Goal: Task Accomplishment & Management: Use online tool/utility

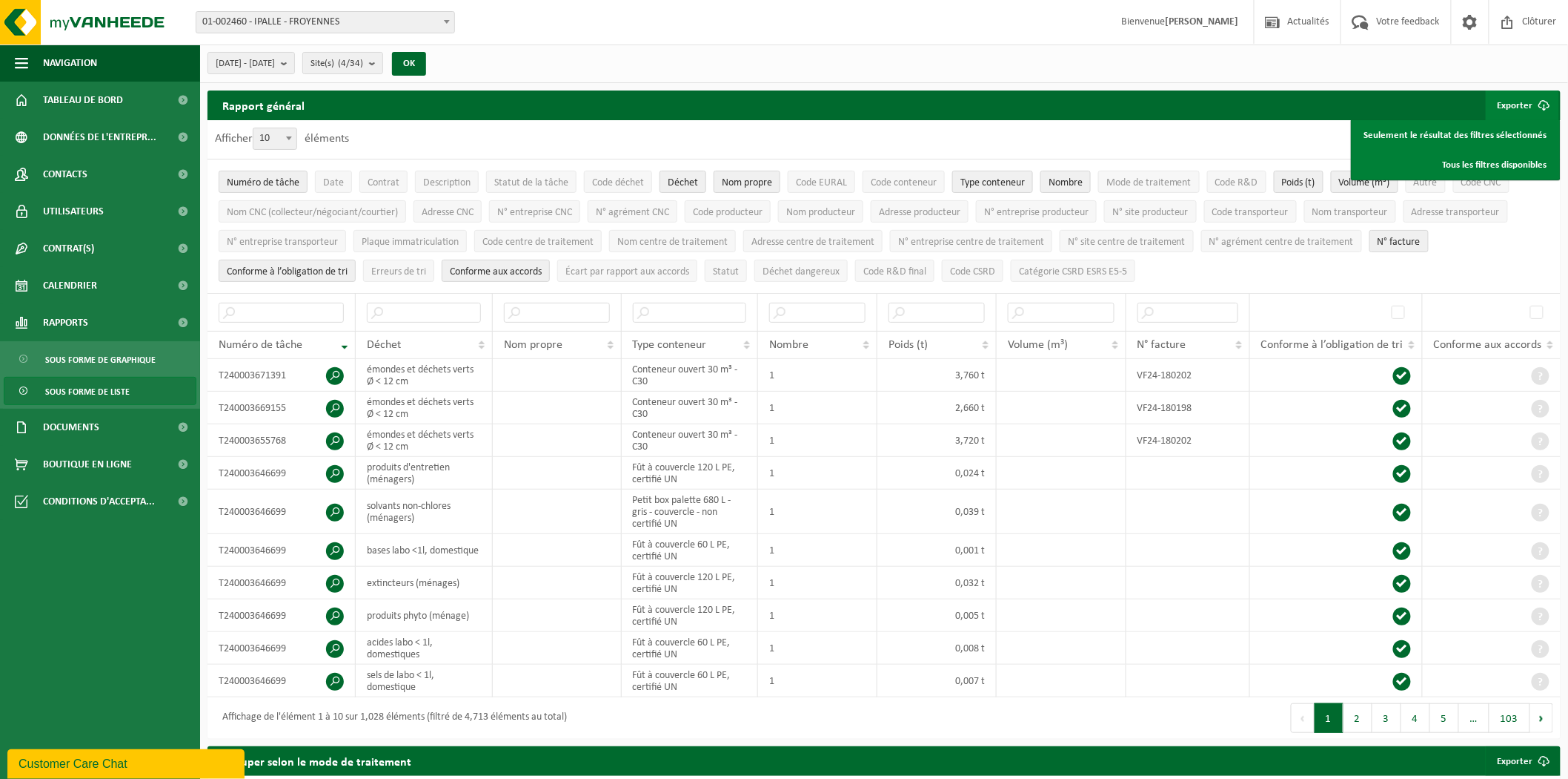
click at [71, 390] on span "Sous forme de liste" at bounding box center [87, 391] width 84 height 28
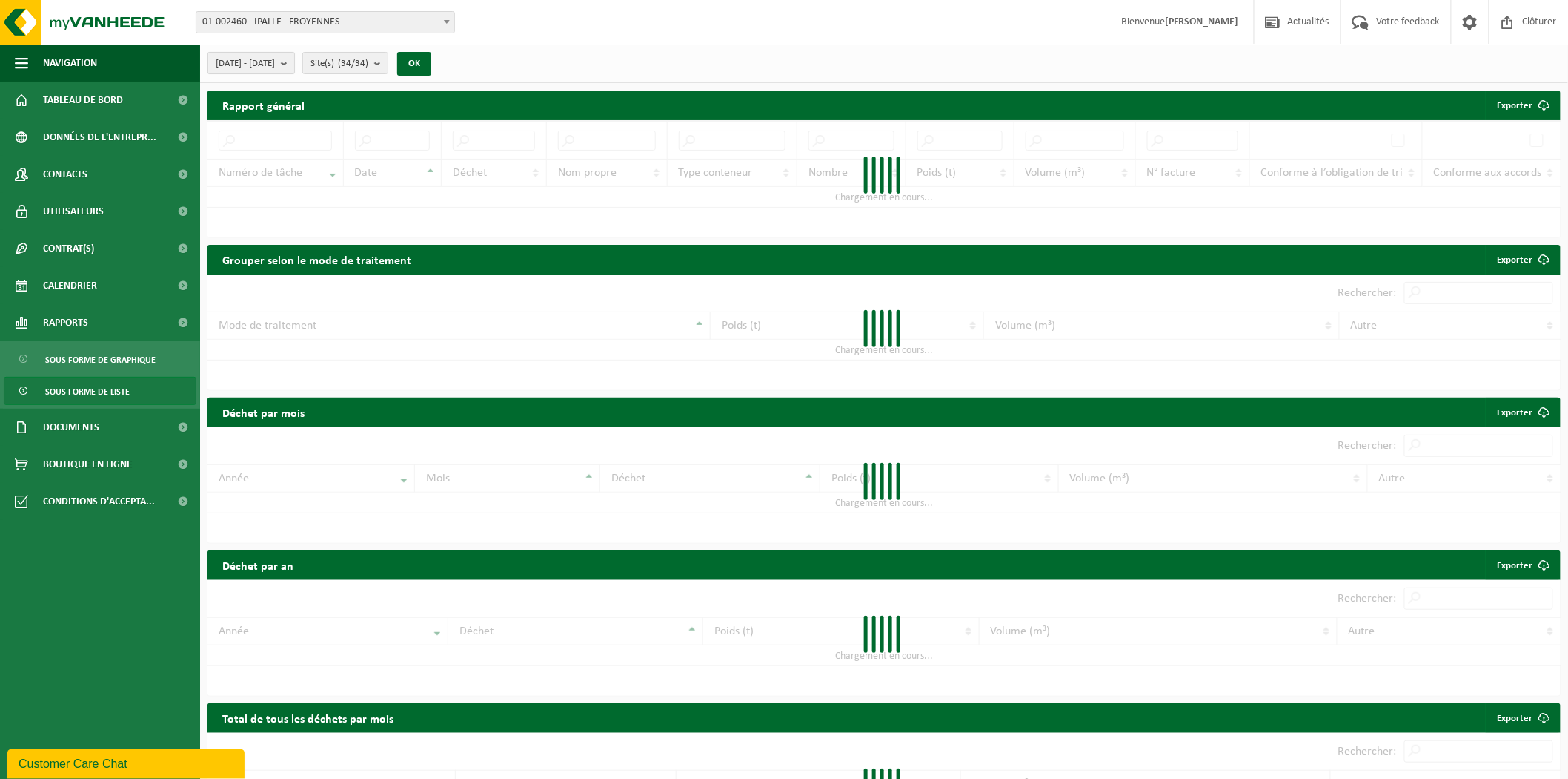
click at [295, 64] on button "[DATE] - [DATE]" at bounding box center [252, 63] width 88 height 22
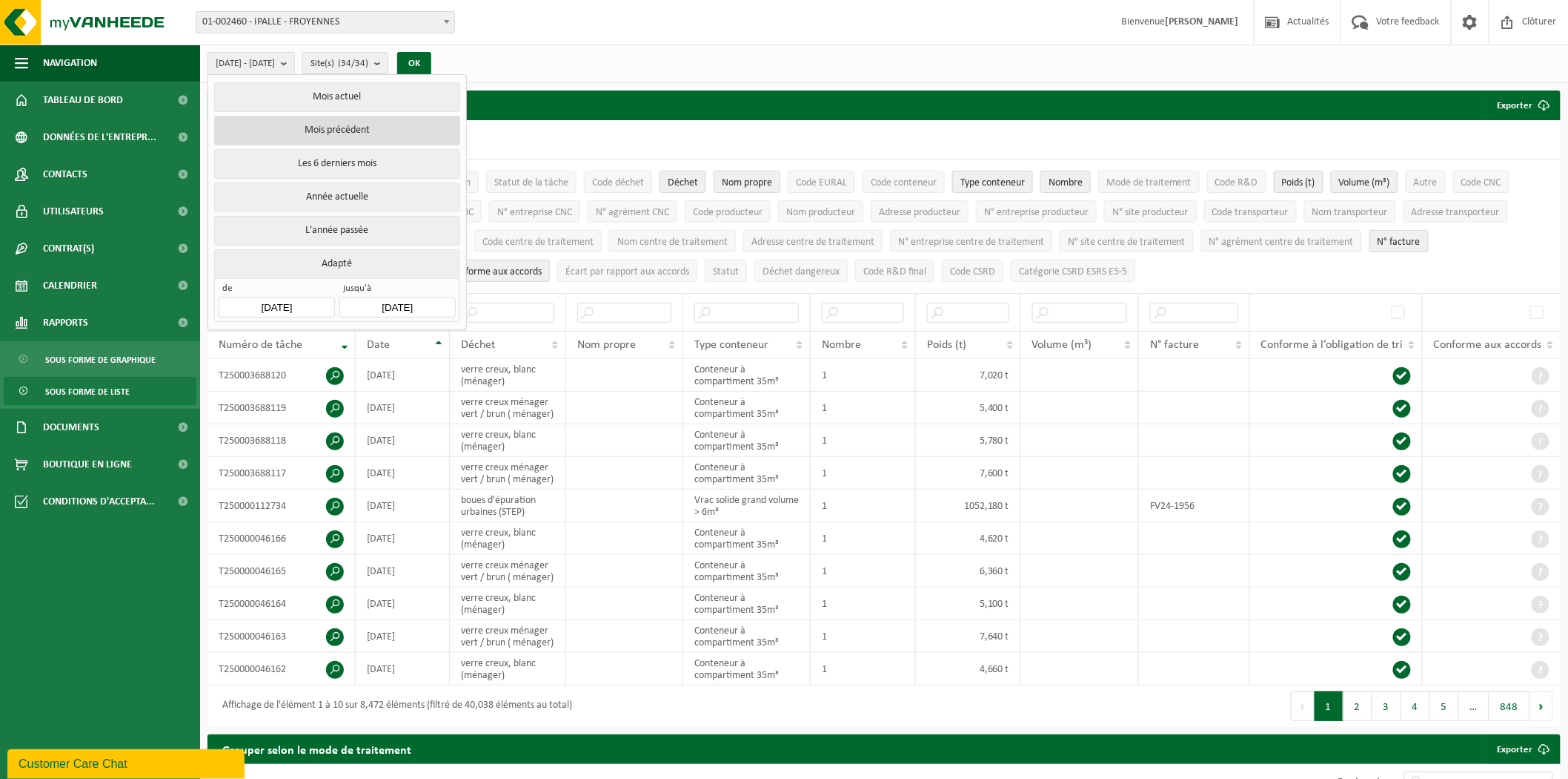
click at [326, 131] on button "Mois précédent" at bounding box center [337, 130] width 245 height 29
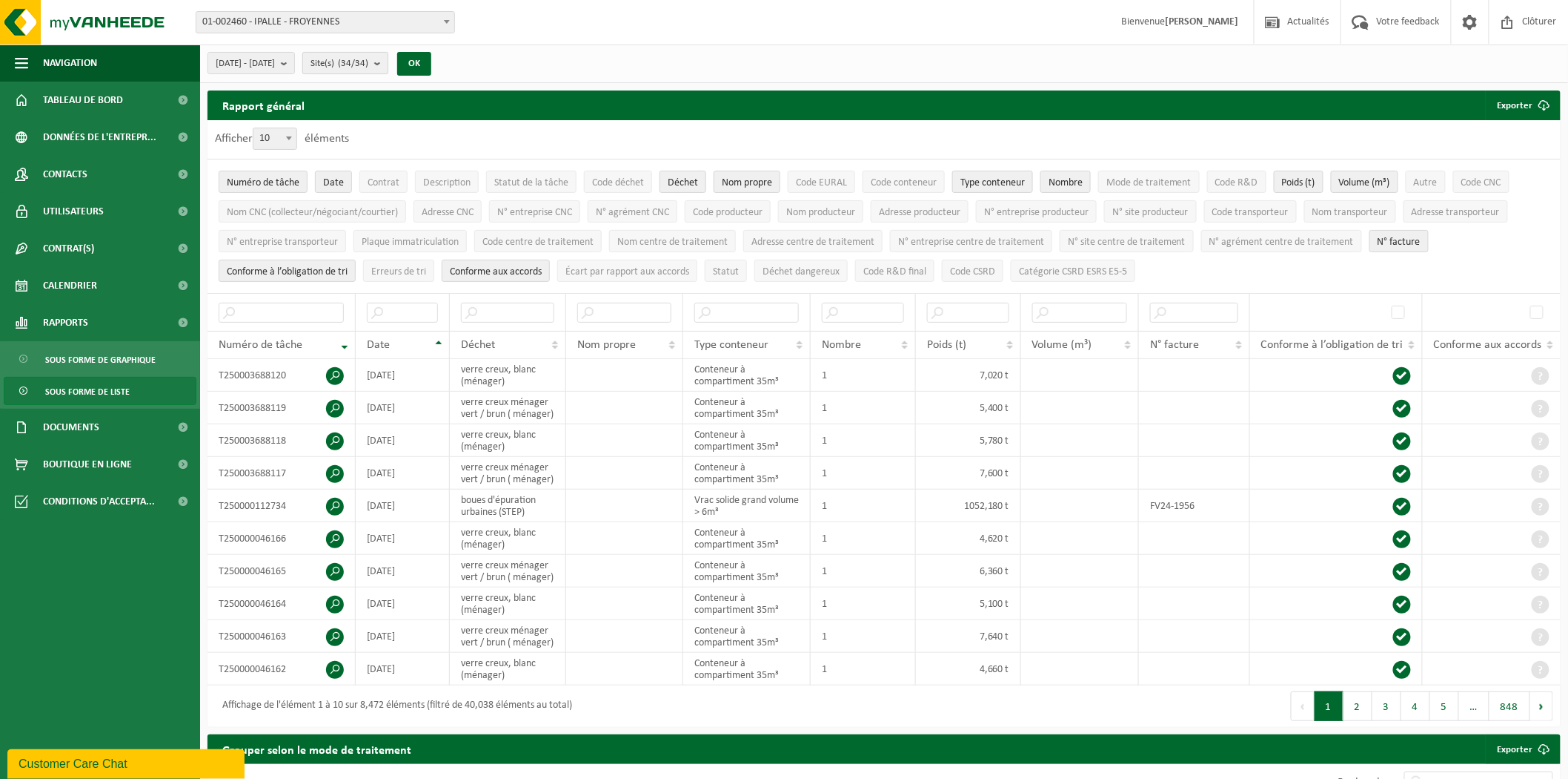
click at [388, 60] on b "submit" at bounding box center [381, 63] width 14 height 21
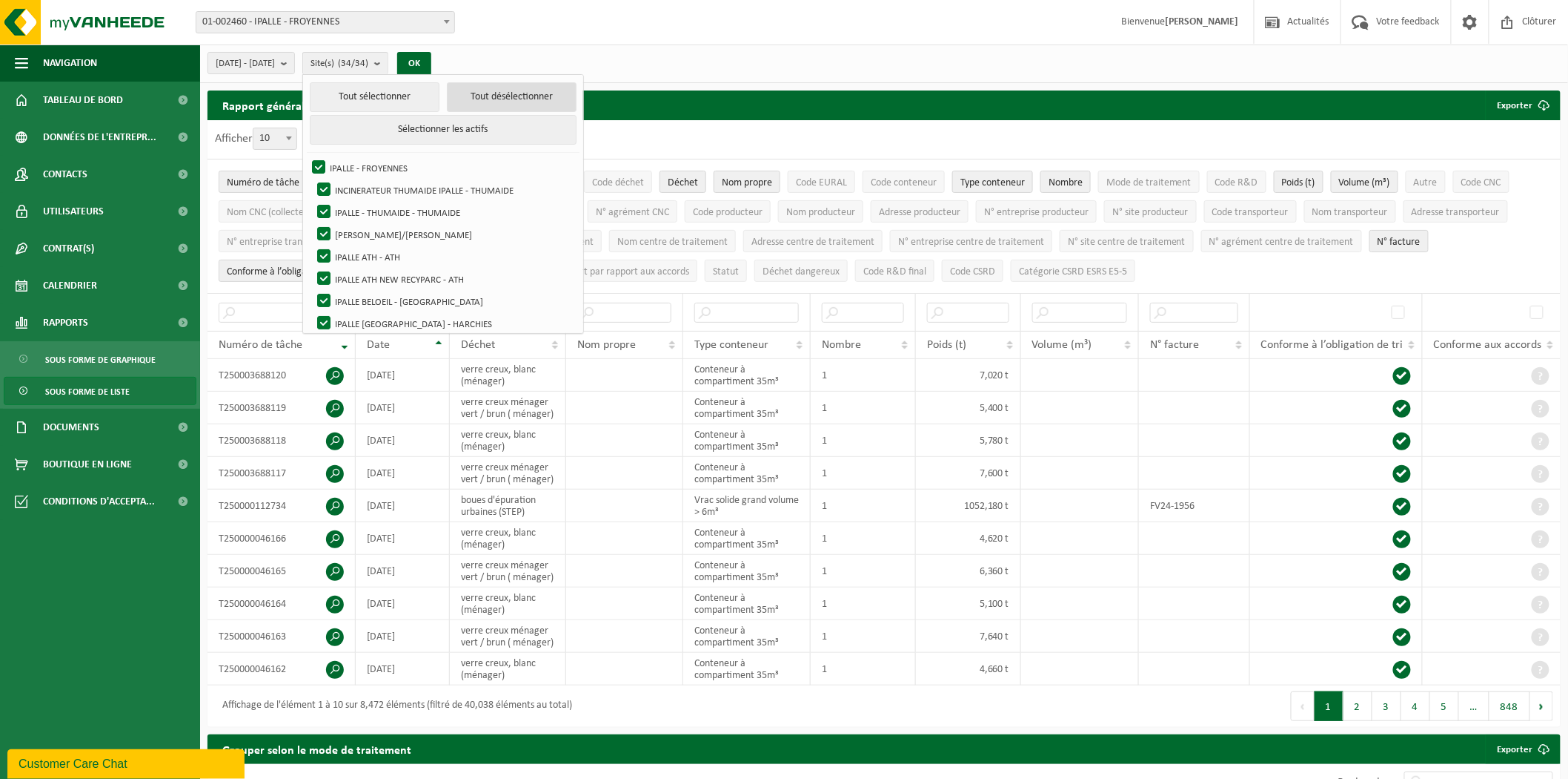
click at [524, 97] on button "Tout désélectionner" at bounding box center [511, 97] width 130 height 29
checkbox input "false"
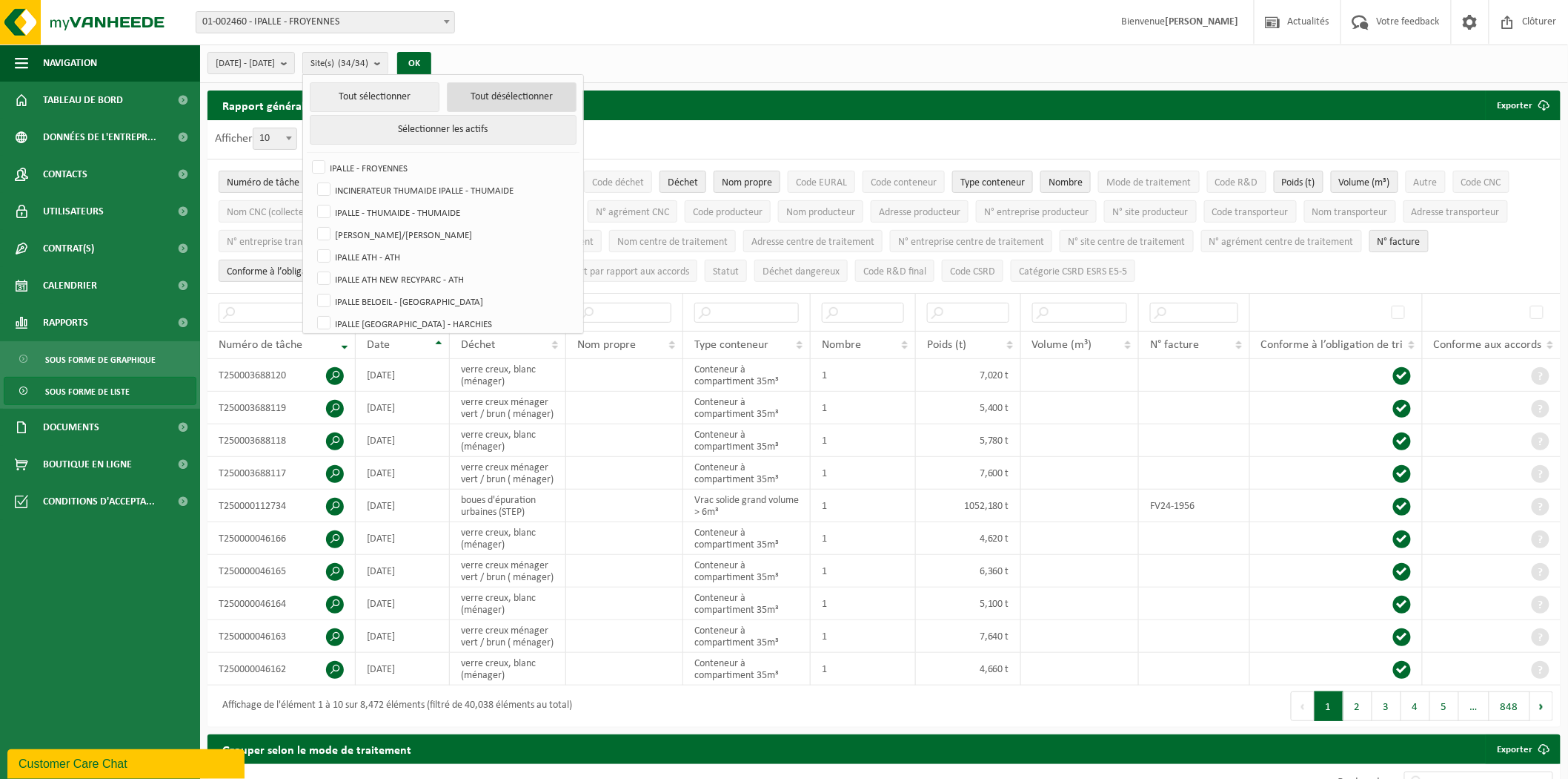
checkbox input "false"
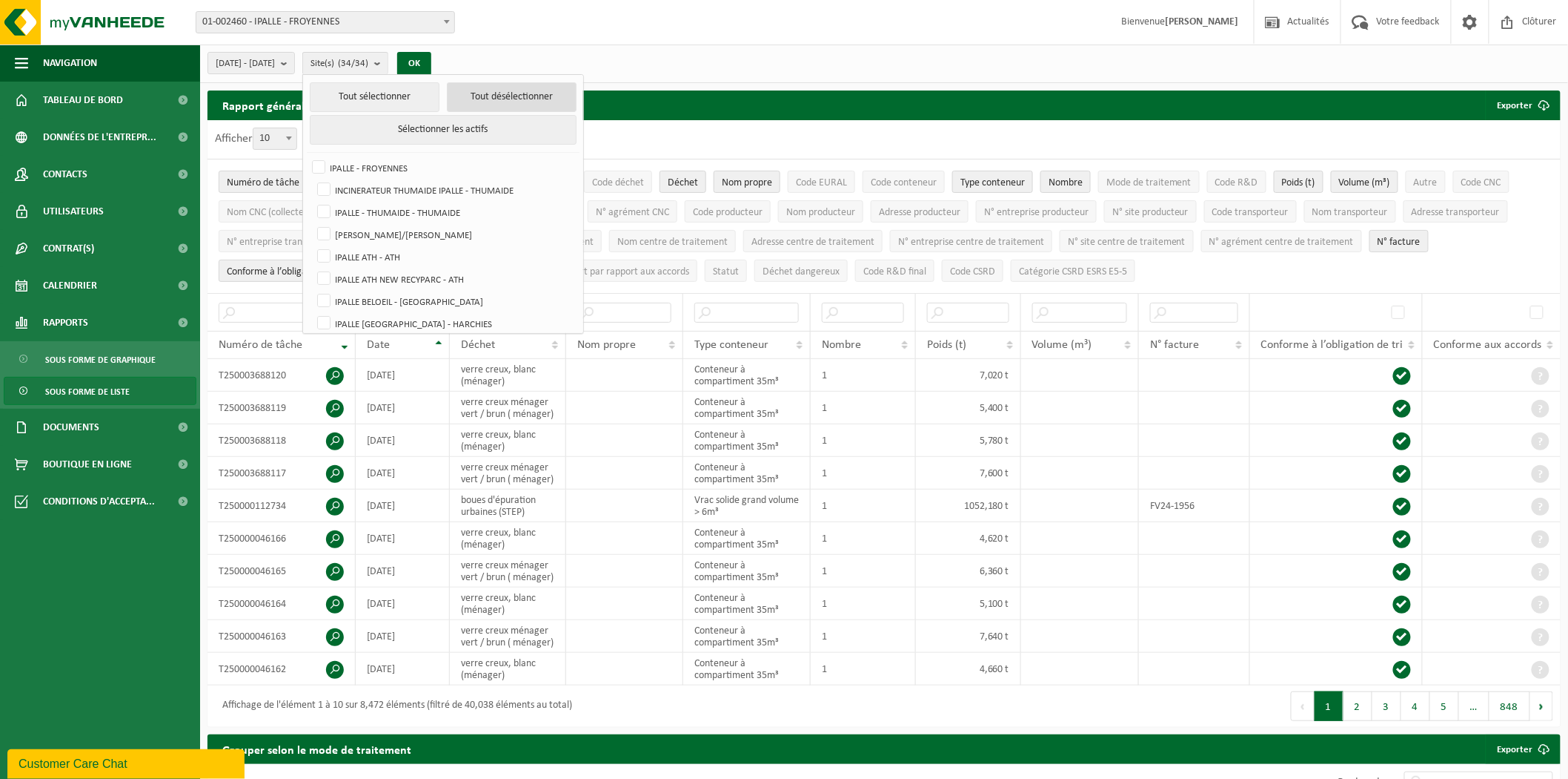
checkbox input "false"
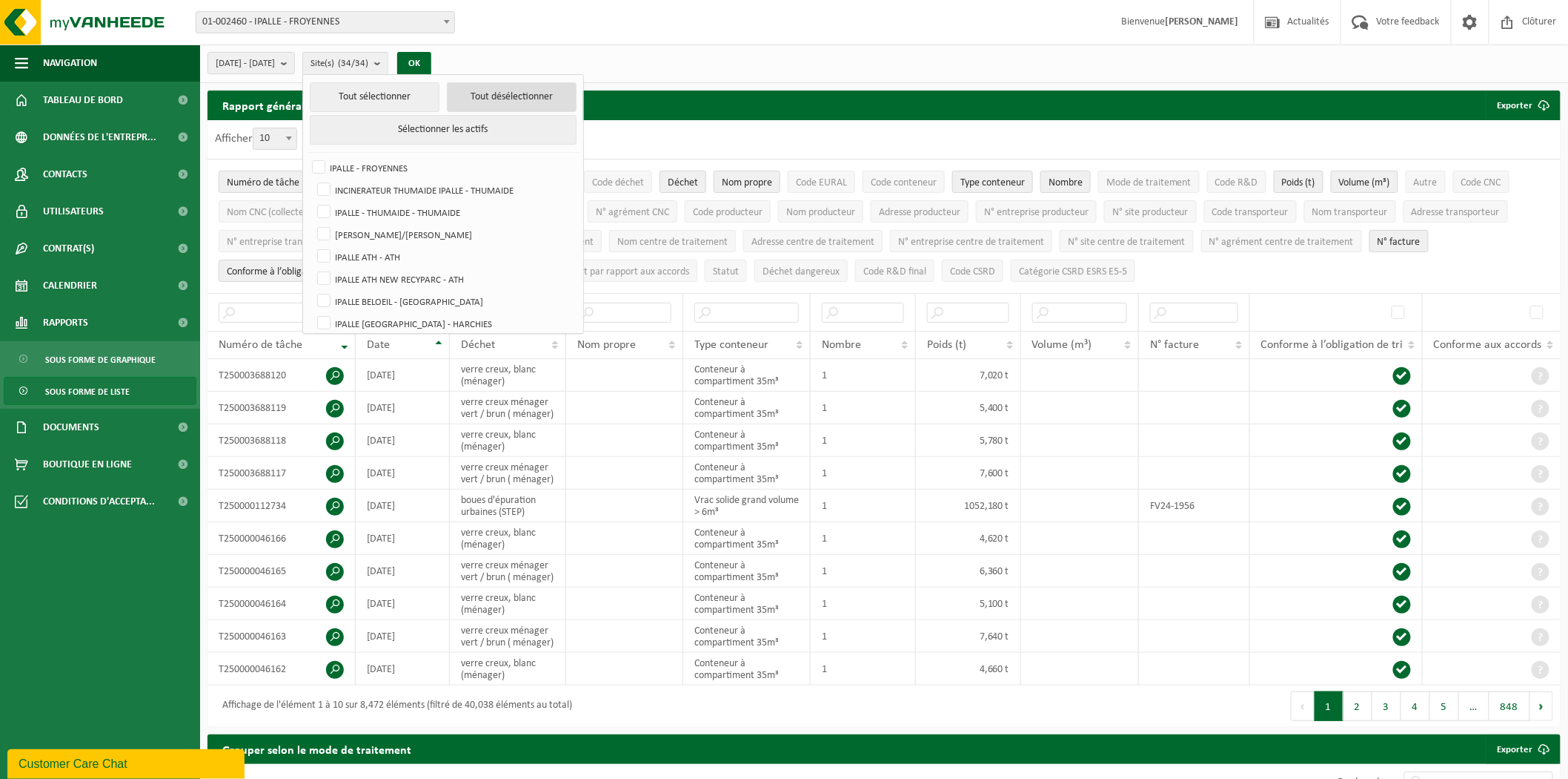
checkbox input "false"
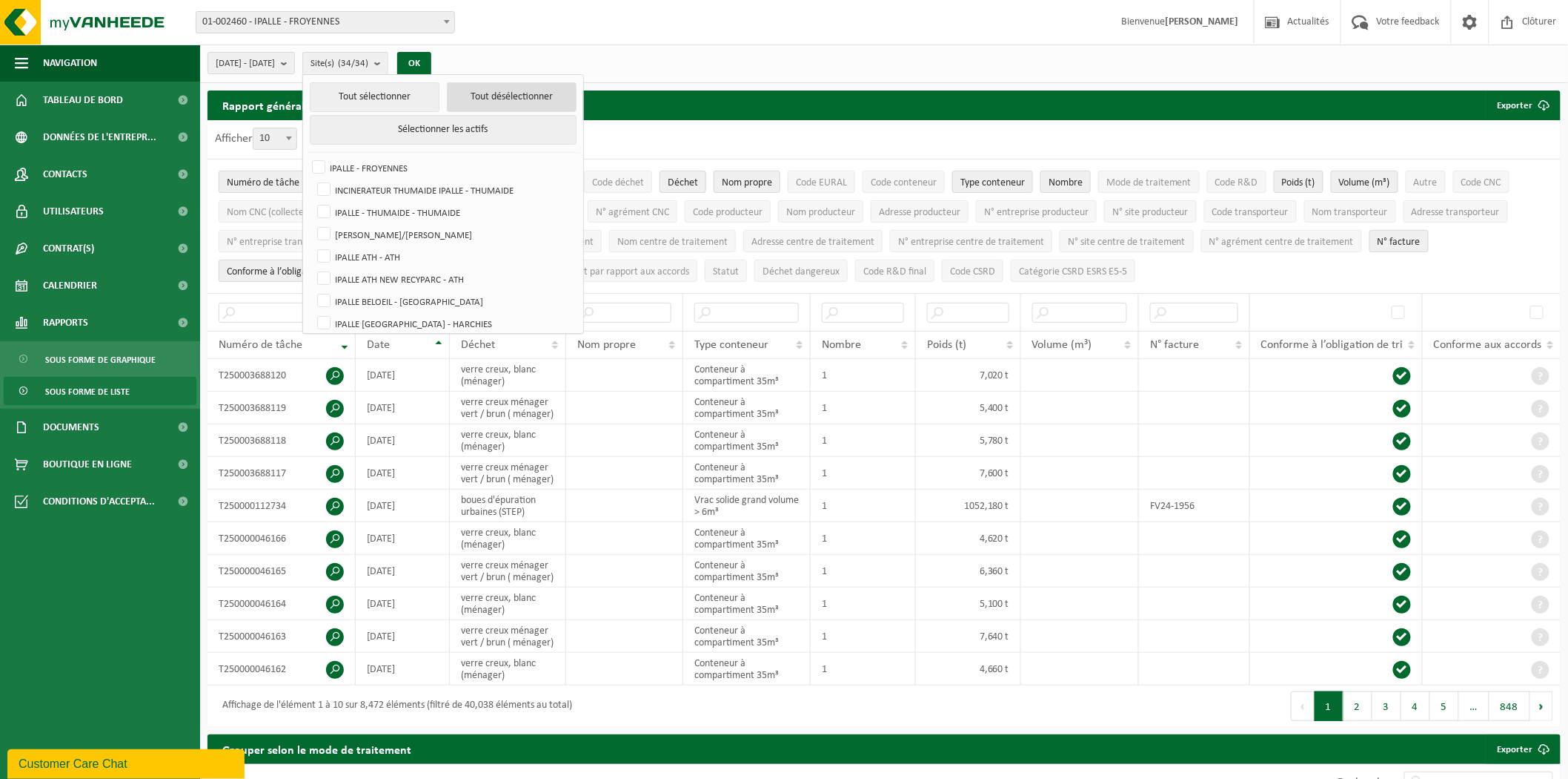
checkbox input "false"
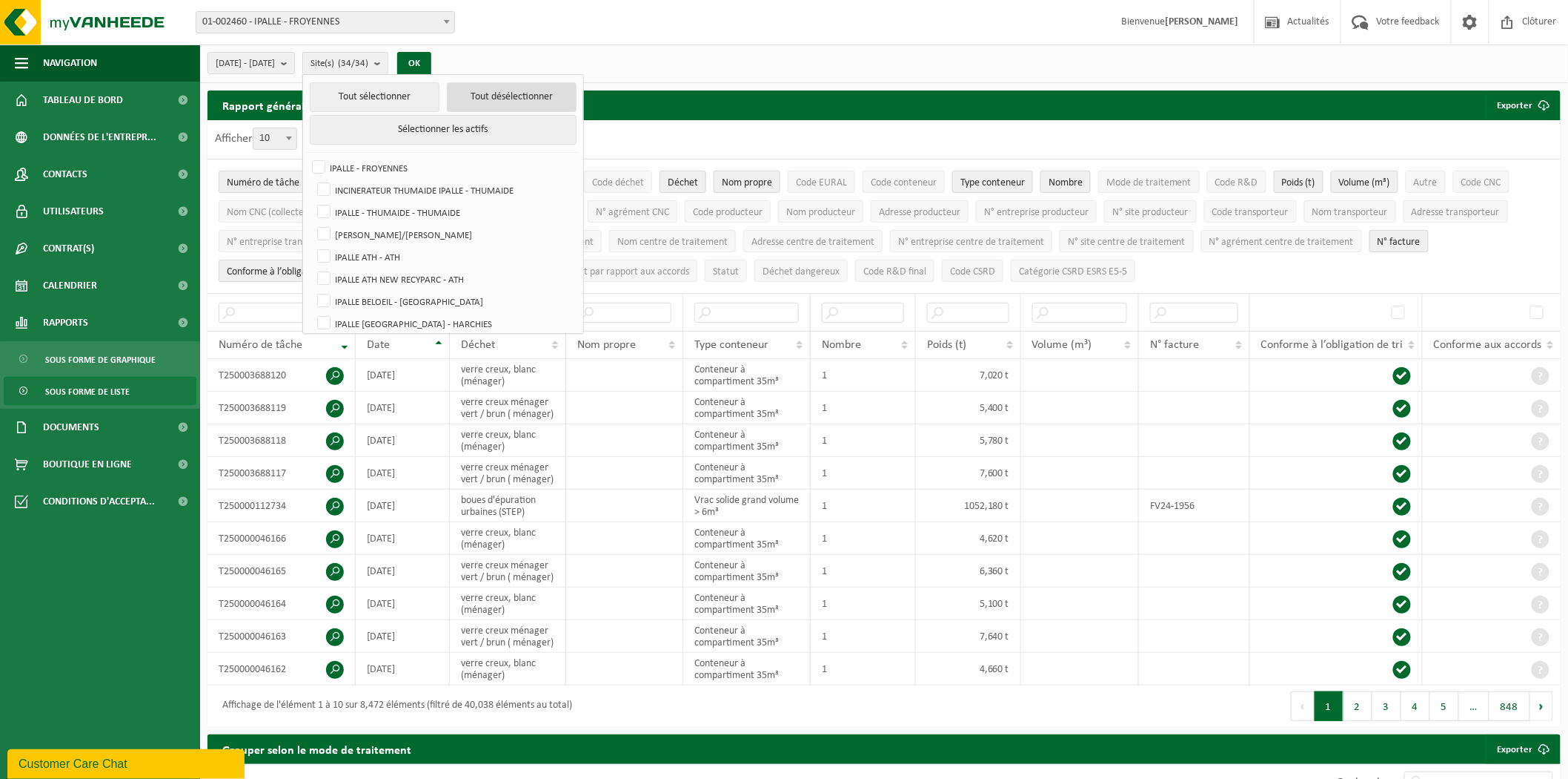
checkbox input "false"
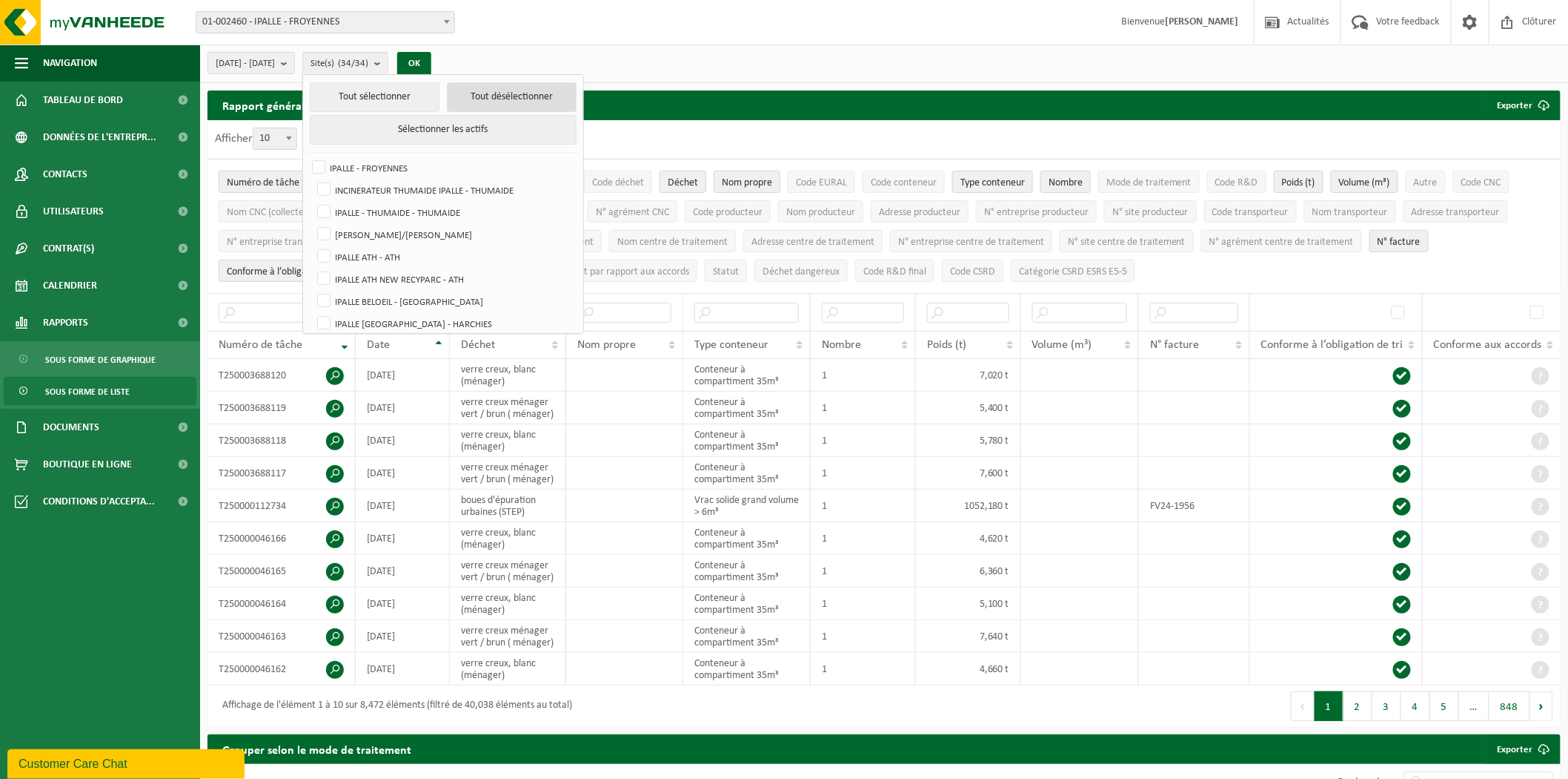
checkbox input "false"
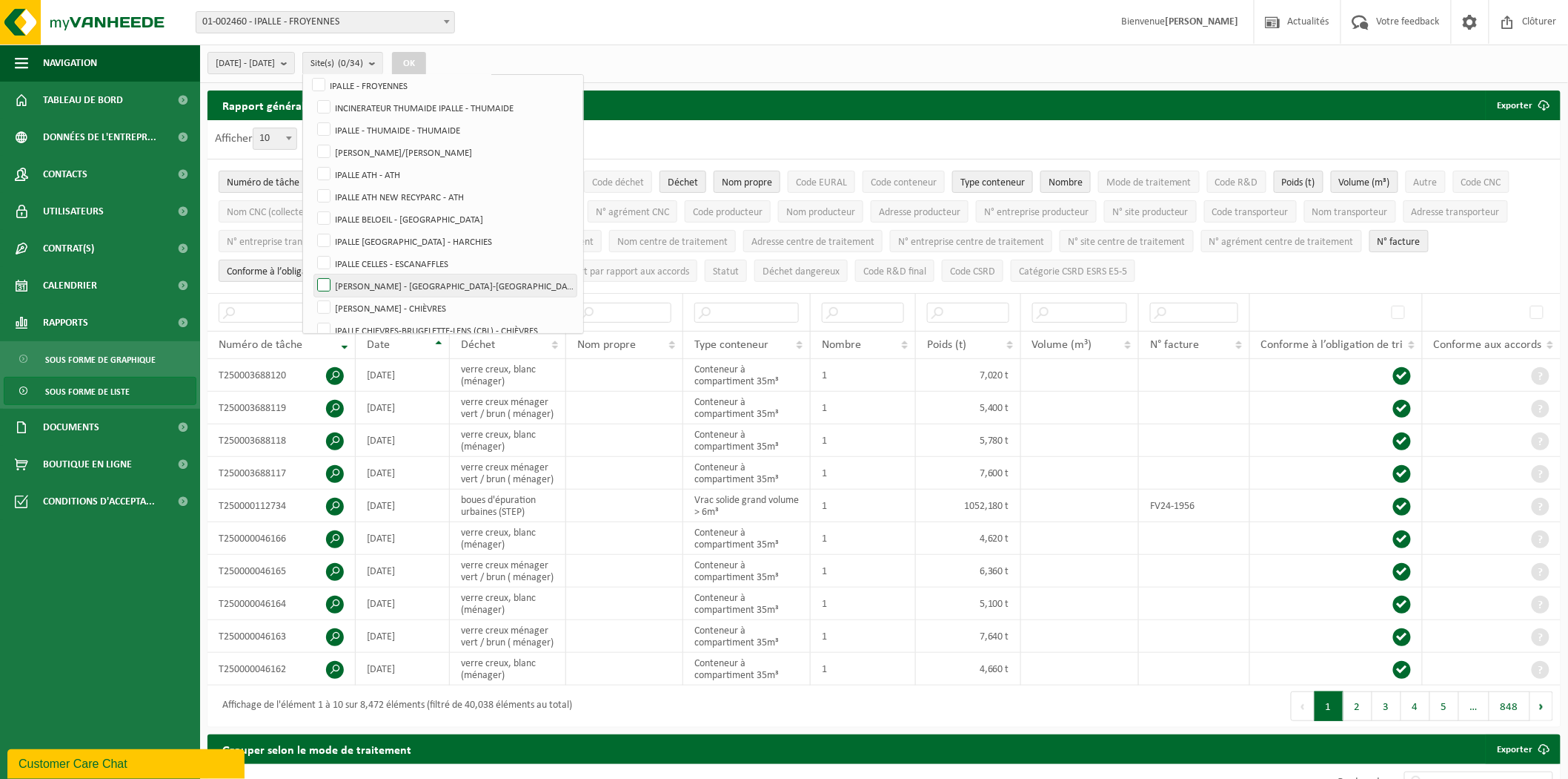
scroll to position [165, 0]
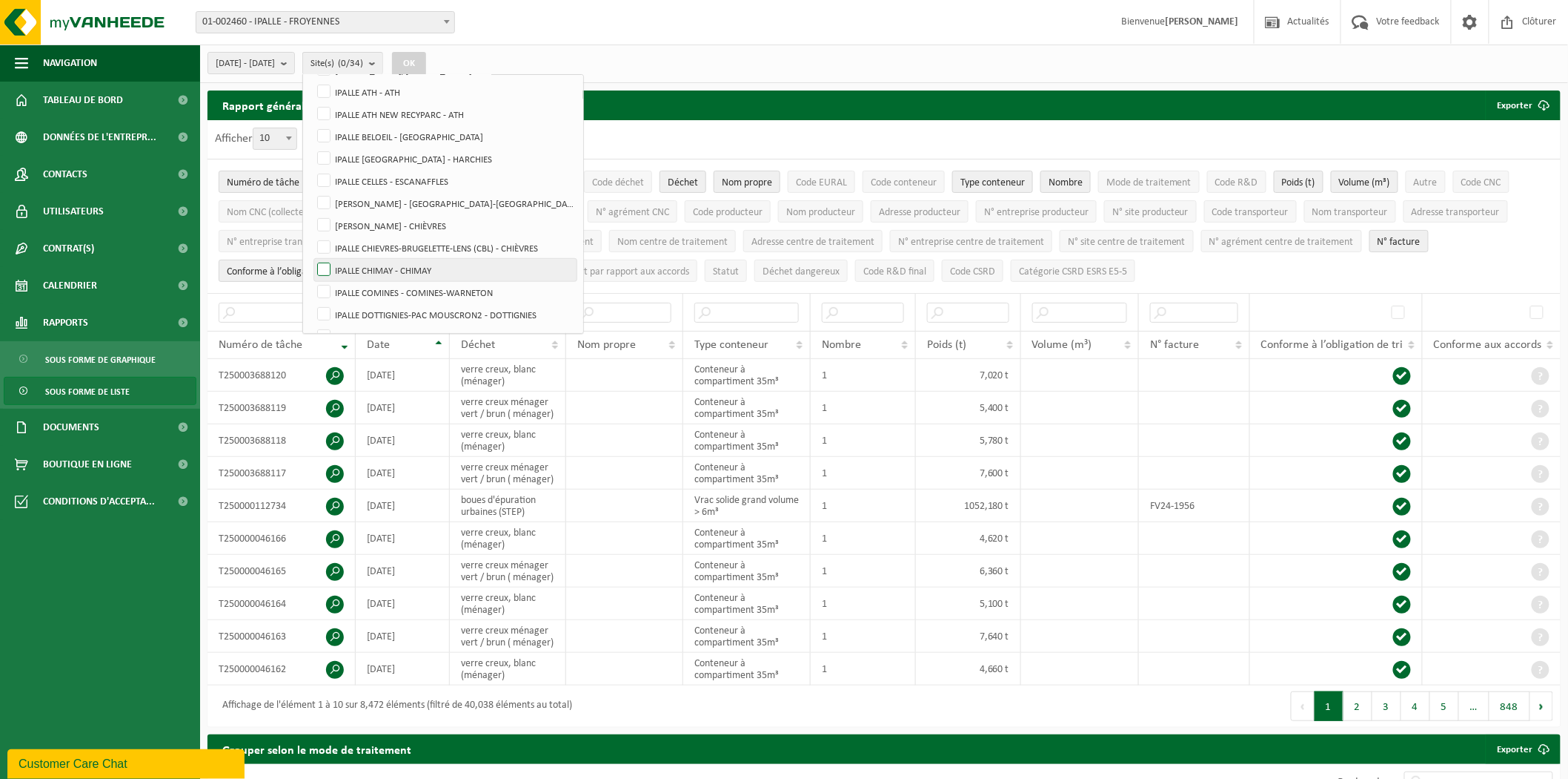
click at [365, 271] on label "IPALLE CHIMAY - CHIMAY" at bounding box center [445, 270] width 263 height 22
click at [312, 259] on input "IPALLE CHIMAY - CHIMAY" at bounding box center [311, 258] width 1 height 1
checkbox input "true"
click at [426, 65] on button "OK" at bounding box center [409, 64] width 34 height 24
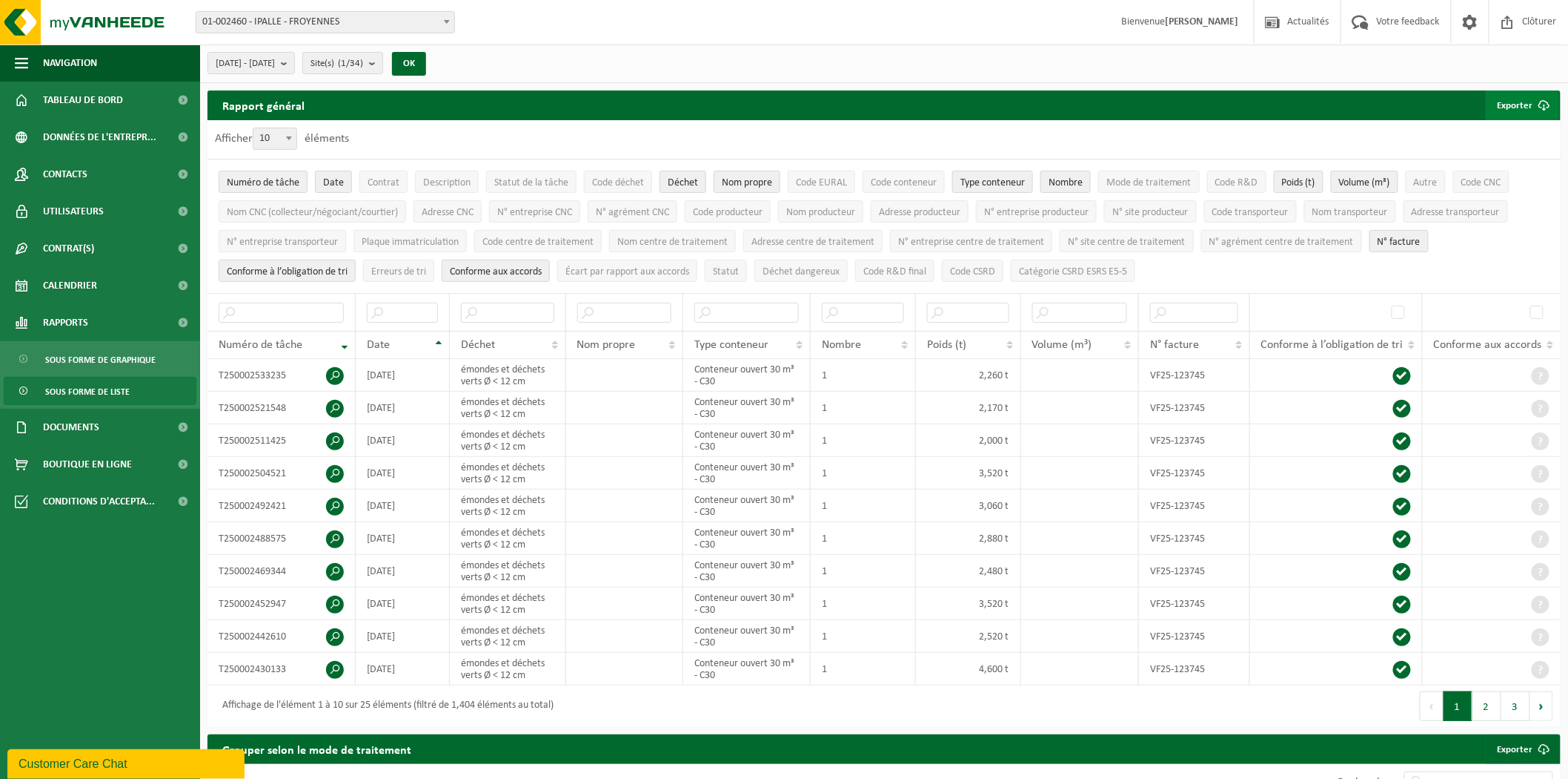
click at [1522, 103] on button "Exporter" at bounding box center [1522, 105] width 73 height 29
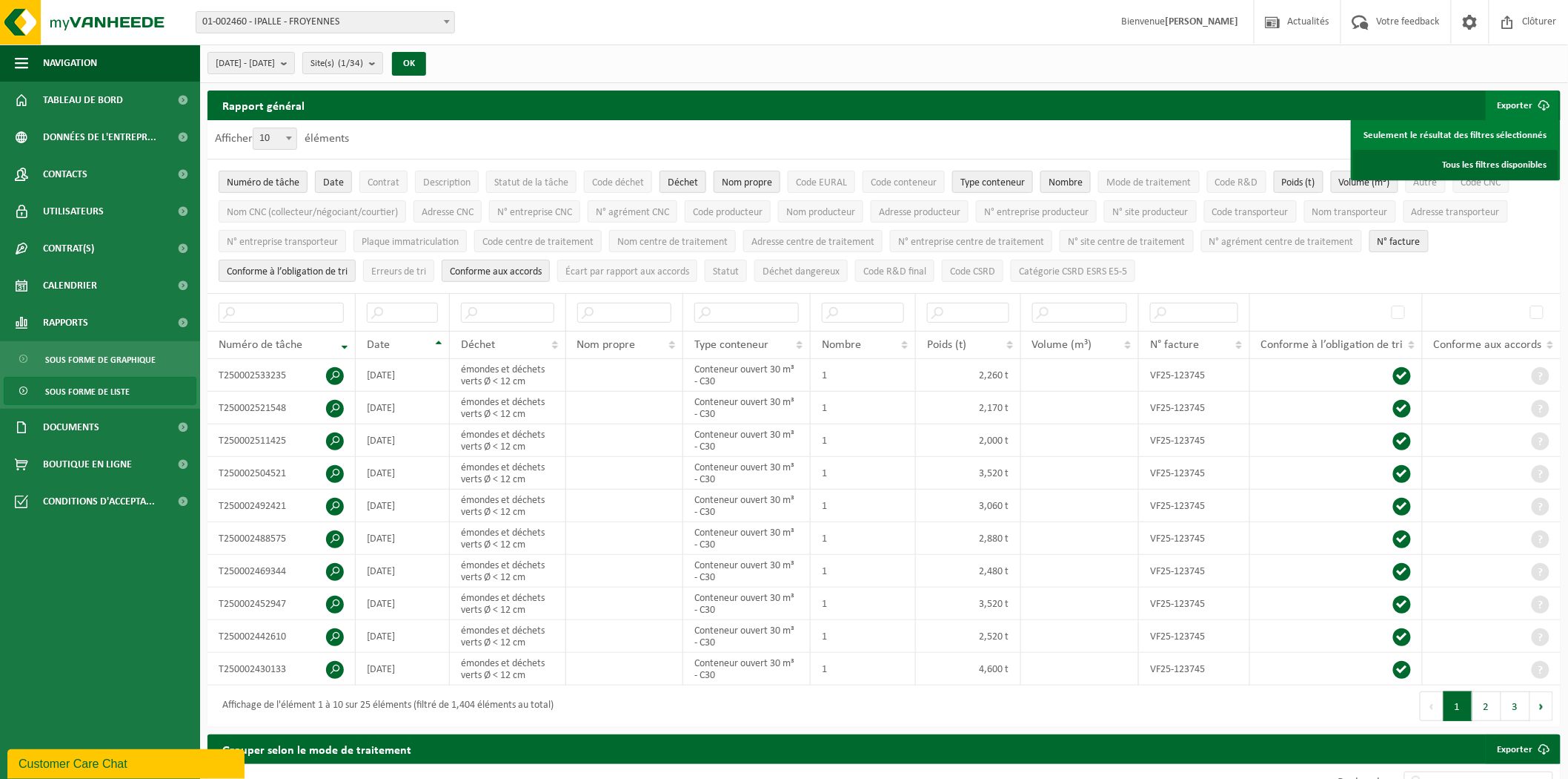
click at [1489, 161] on link "Tous les filtres disponibles" at bounding box center [1455, 165] width 205 height 29
